Goal: Task Accomplishment & Management: Manage account settings

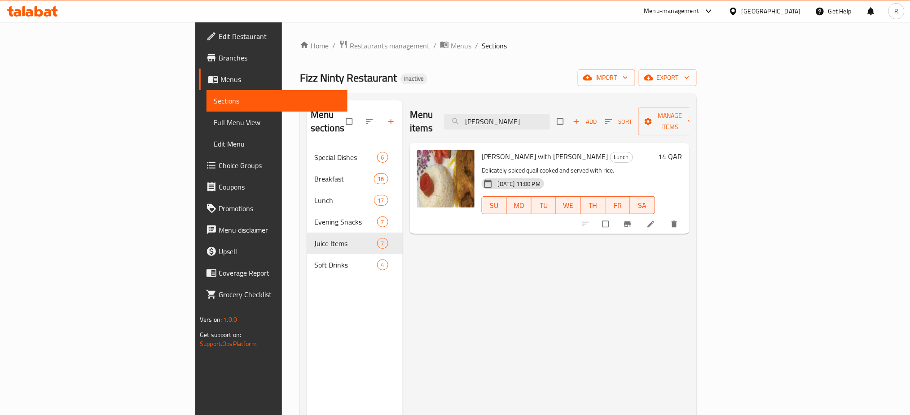
click at [787, 11] on div "Qatar" at bounding box center [770, 11] width 59 height 10
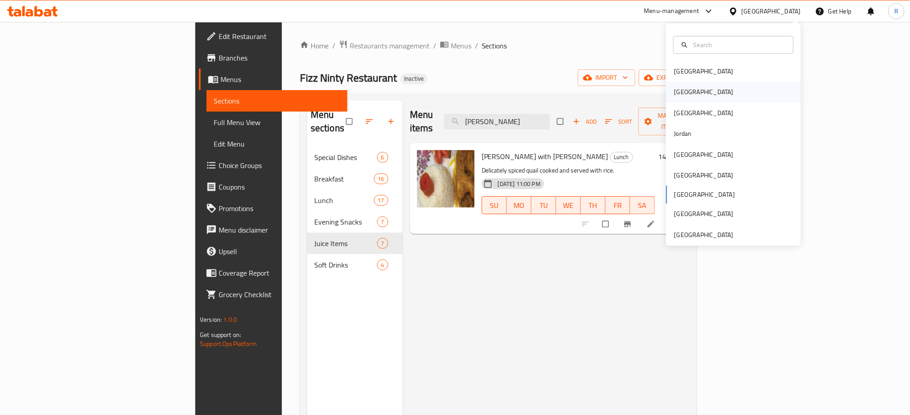
click at [683, 89] on div "[GEOGRAPHIC_DATA]" at bounding box center [704, 92] width 74 height 21
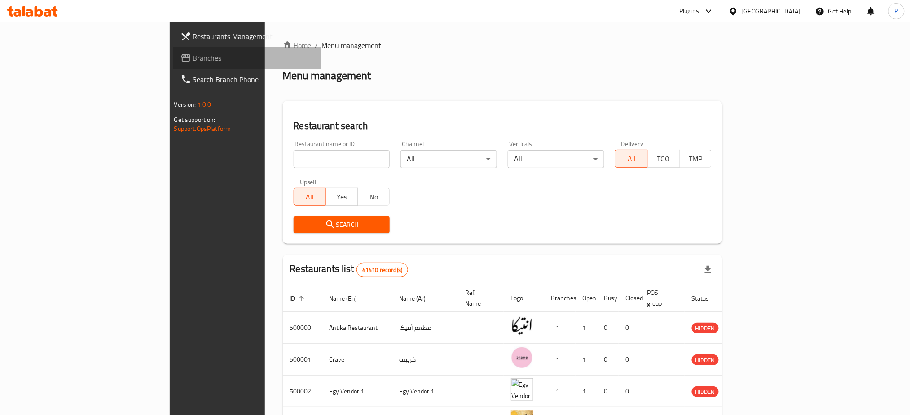
click at [193, 61] on span "Branches" at bounding box center [254, 57] width 122 height 11
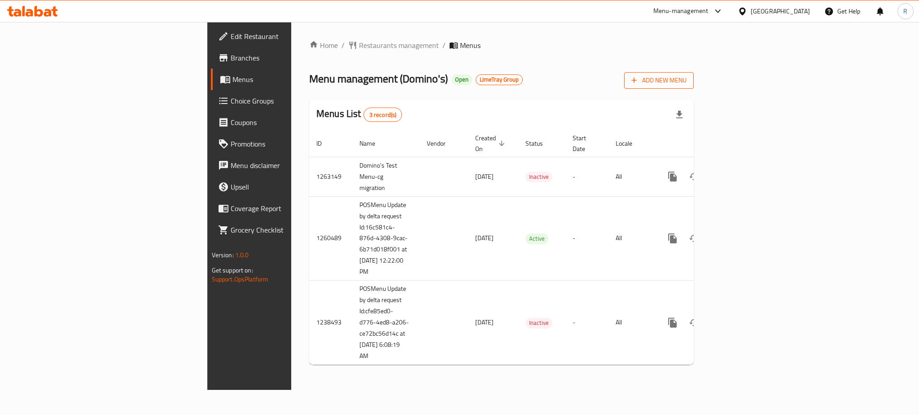
click at [687, 79] on span "Add New Menu" at bounding box center [658, 80] width 55 height 11
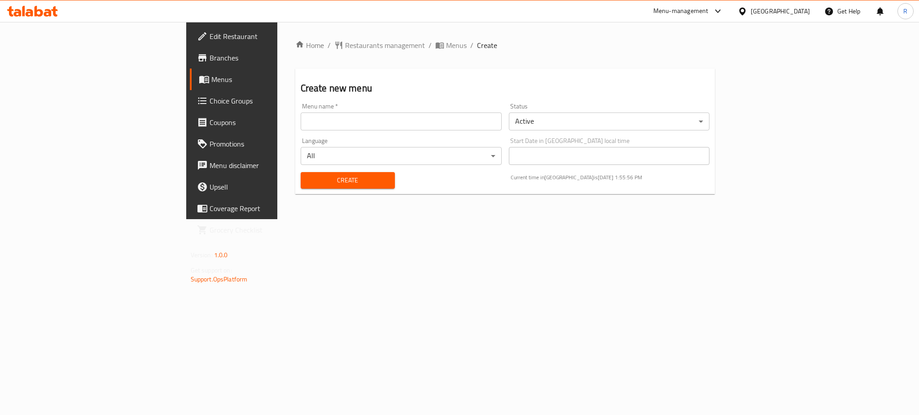
drag, startPoint x: 326, startPoint y: 42, endPoint x: 350, endPoint y: 51, distance: 25.8
click at [446, 42] on span "Menus" at bounding box center [456, 45] width 21 height 11
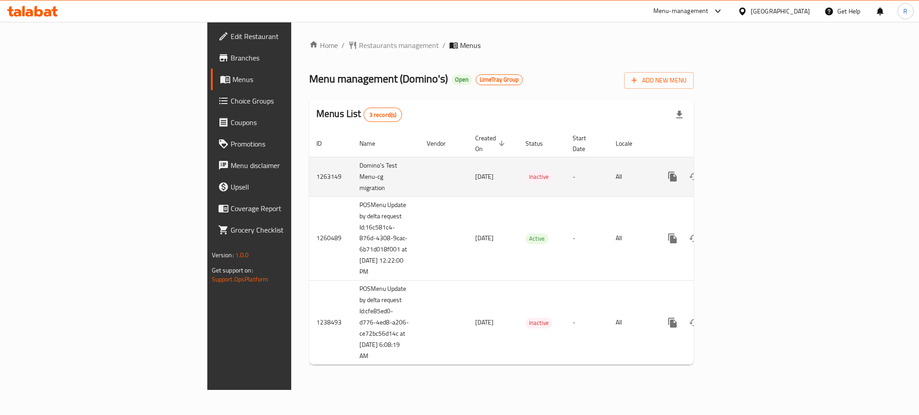
click at [743, 171] on icon "enhanced table" at bounding box center [737, 176] width 11 height 11
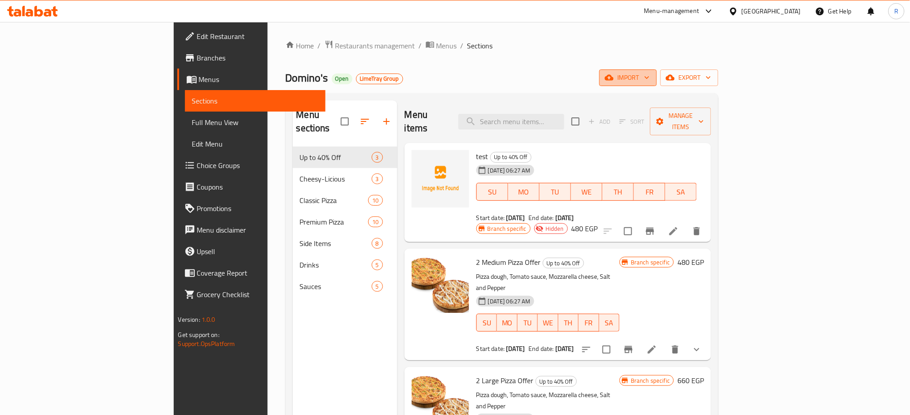
click at [613, 82] on icon "button" at bounding box center [608, 77] width 9 height 9
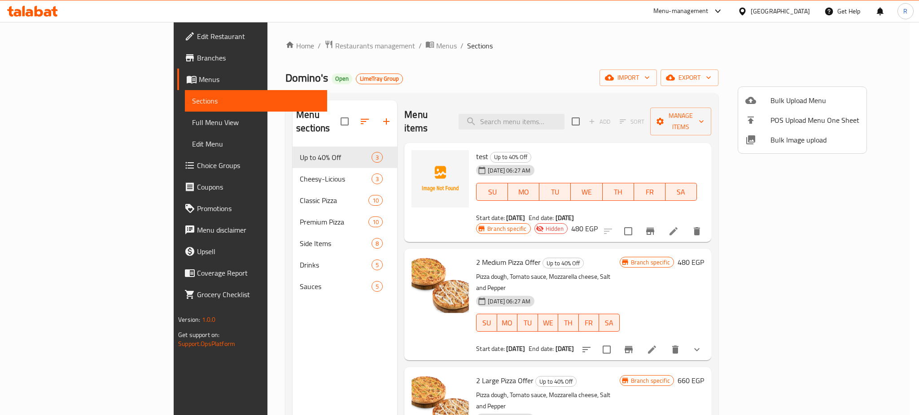
click at [781, 103] on span "Bulk Upload Menu" at bounding box center [814, 100] width 89 height 11
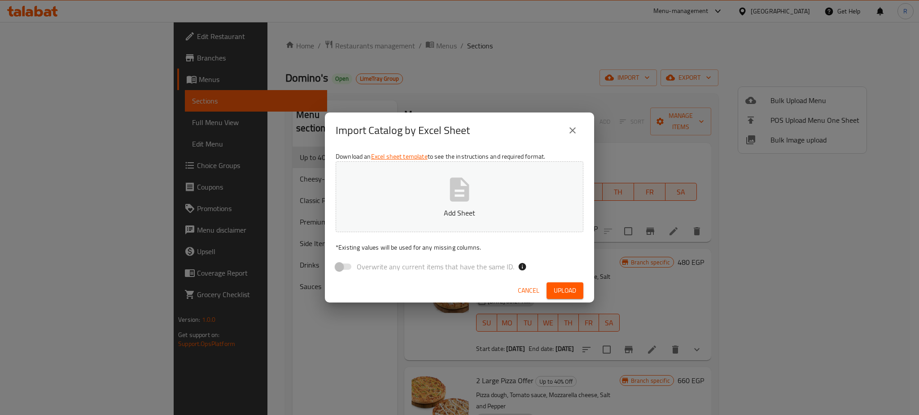
click at [575, 132] on icon "close" at bounding box center [572, 130] width 11 height 11
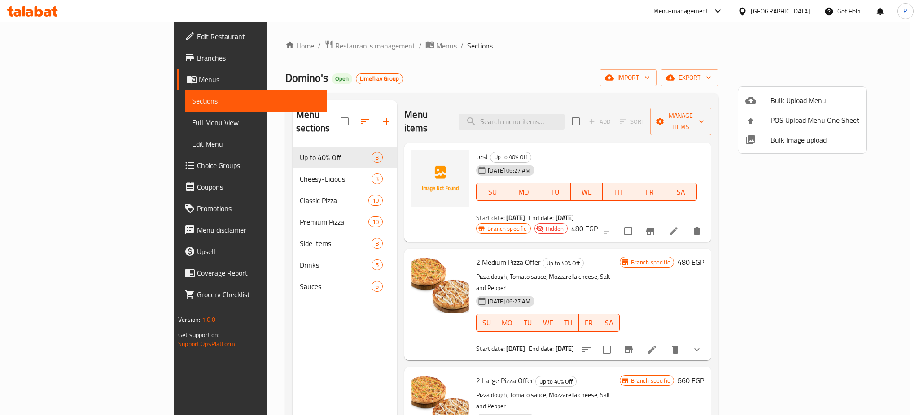
click at [33, 35] on div at bounding box center [459, 207] width 919 height 415
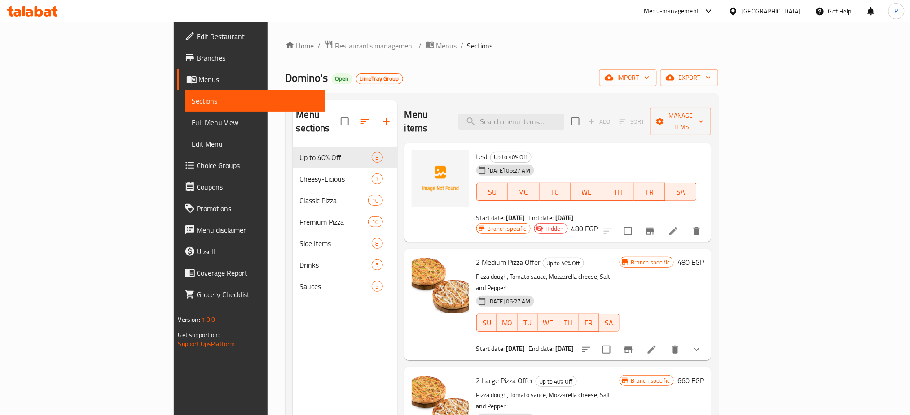
click at [197, 38] on span "Edit Restaurant" at bounding box center [258, 36] width 122 height 11
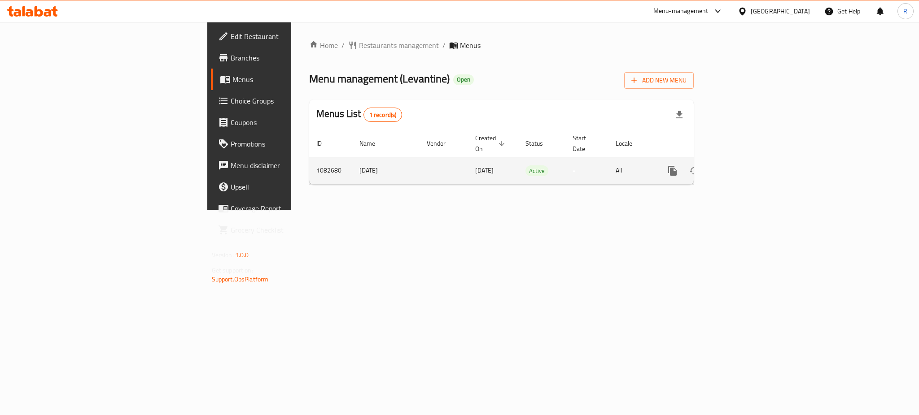
click at [743, 166] on icon "enhanced table" at bounding box center [737, 171] width 11 height 11
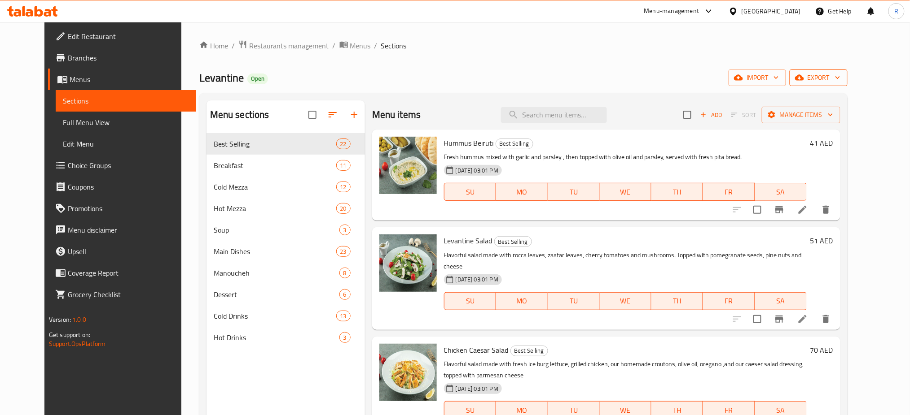
click at [840, 77] on span "export" at bounding box center [818, 77] width 44 height 11
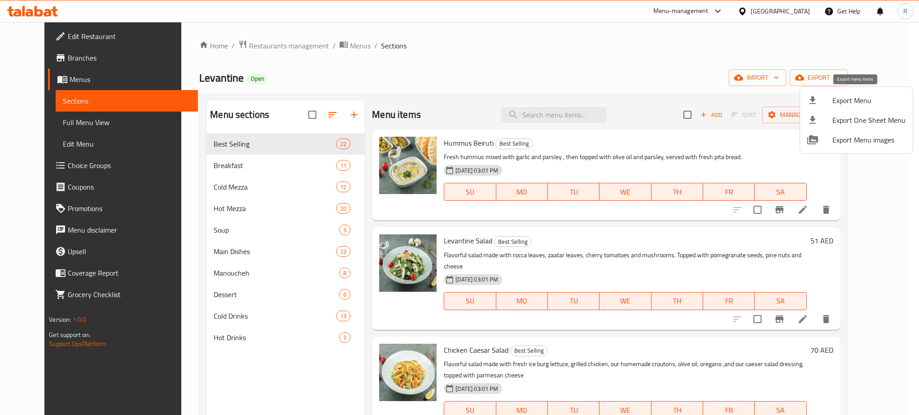
click at [854, 97] on span "Export Menu" at bounding box center [868, 100] width 73 height 11
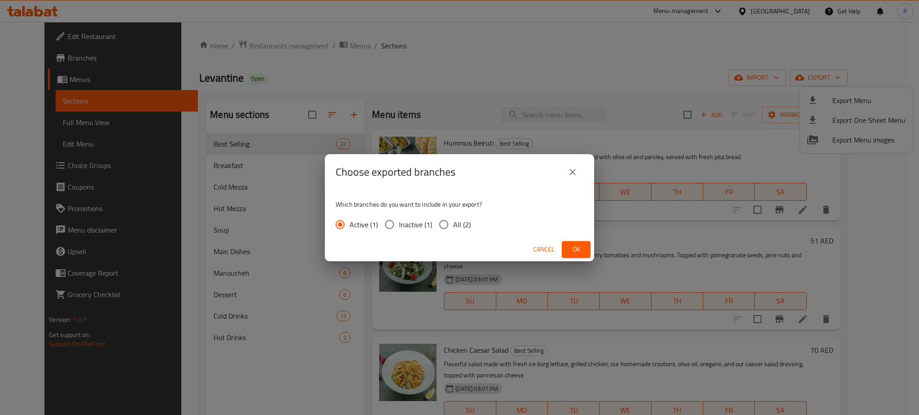
click at [435, 225] on input "All (2)" at bounding box center [443, 224] width 19 height 19
radio input "true"
click at [570, 254] on span "Ok" at bounding box center [576, 249] width 14 height 11
